Goal: Find specific page/section

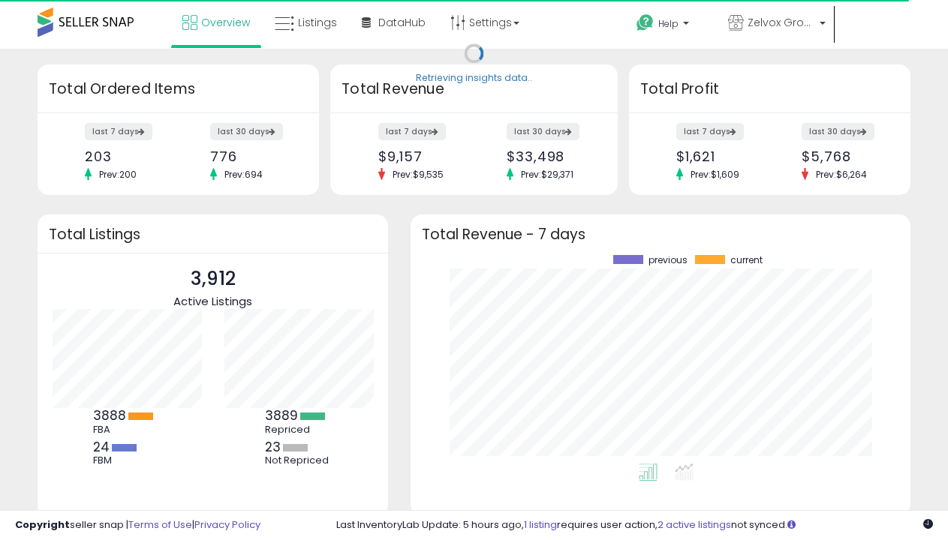
scroll to position [209, 470]
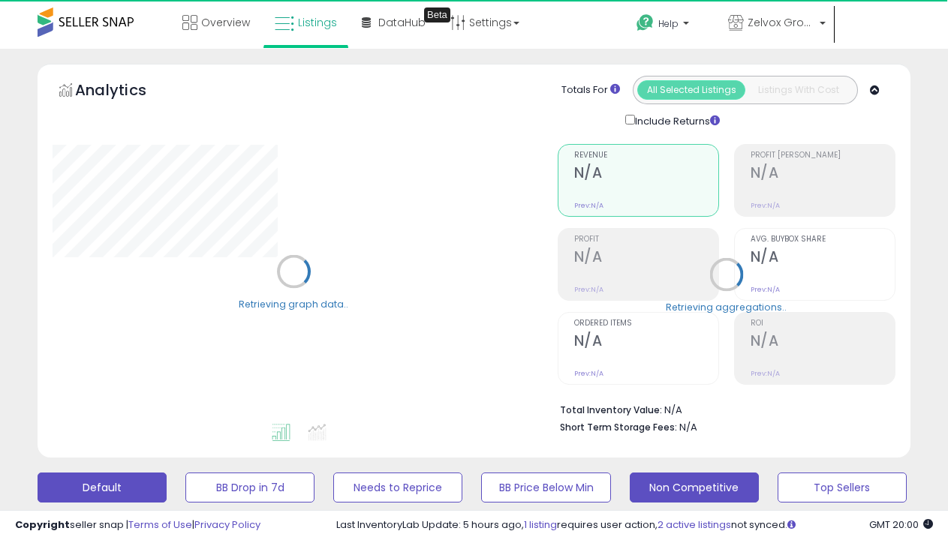
click at [693, 487] on button "Non Competitive" at bounding box center [694, 488] width 129 height 30
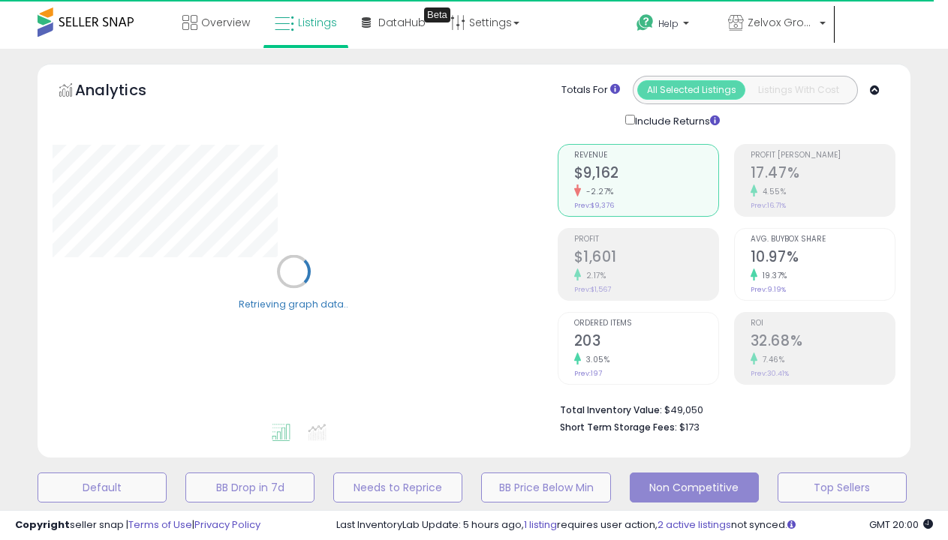
select select "**"
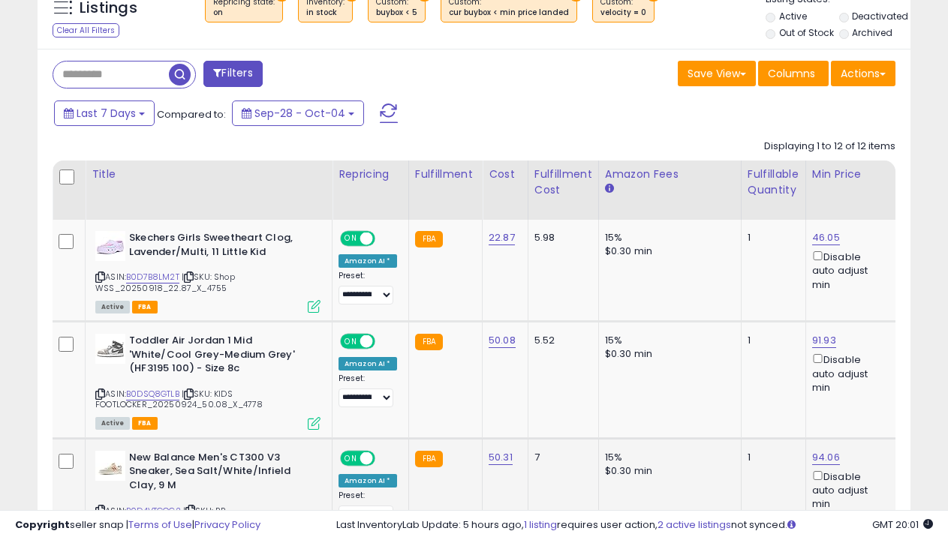
scroll to position [702, 0]
